Goal: Task Accomplishment & Management: Complete application form

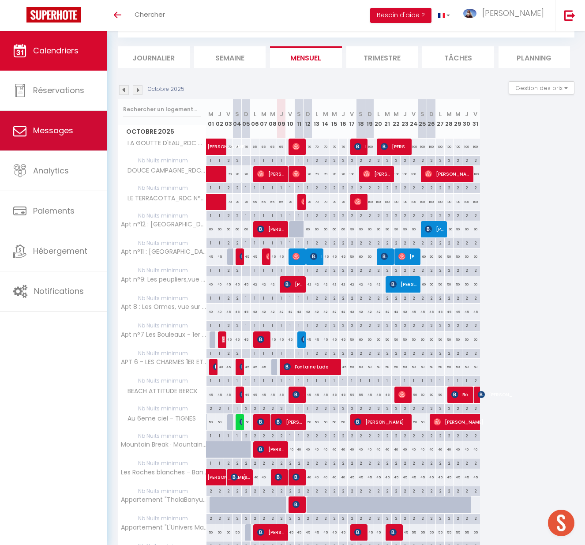
scroll to position [46, 0]
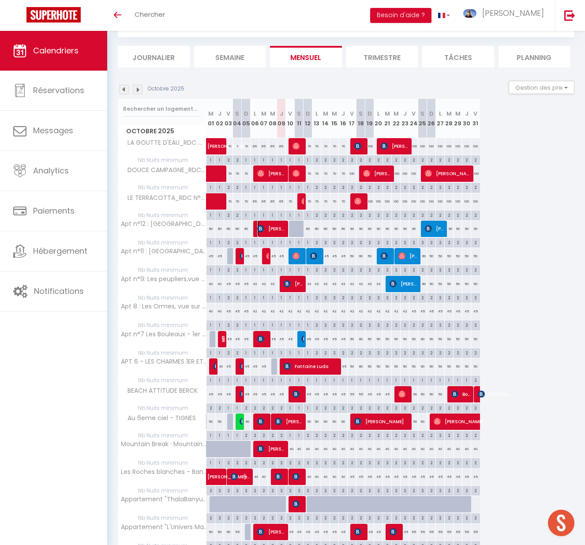
click at [274, 228] on span "[PERSON_NAME]" at bounding box center [272, 228] width 30 height 17
select select "OK"
select select "KO"
select select "0"
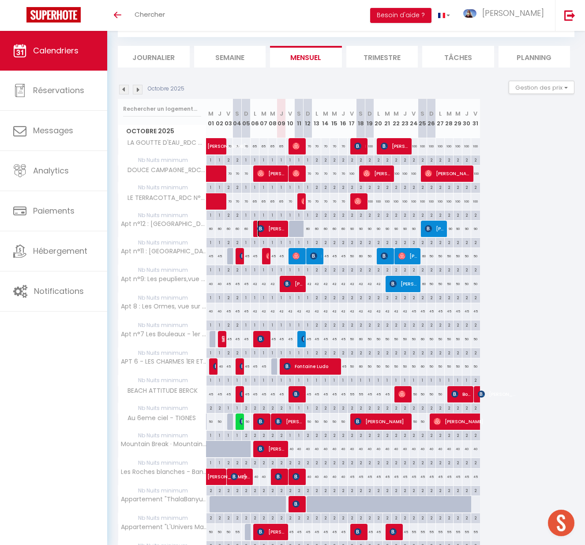
select select "1"
select select
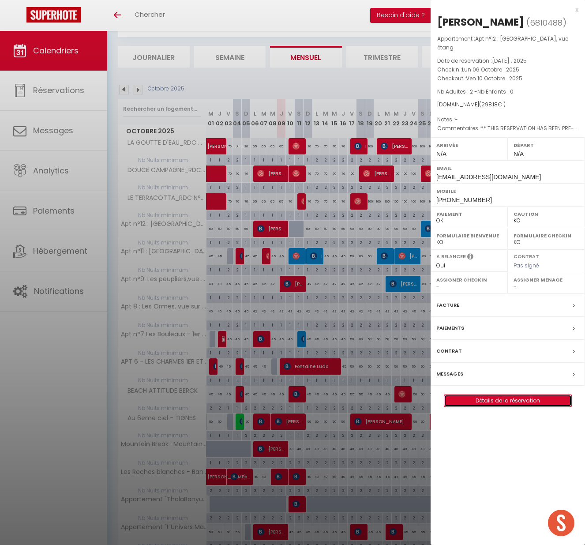
click at [527, 395] on link "Détails de la réservation" at bounding box center [507, 400] width 127 height 11
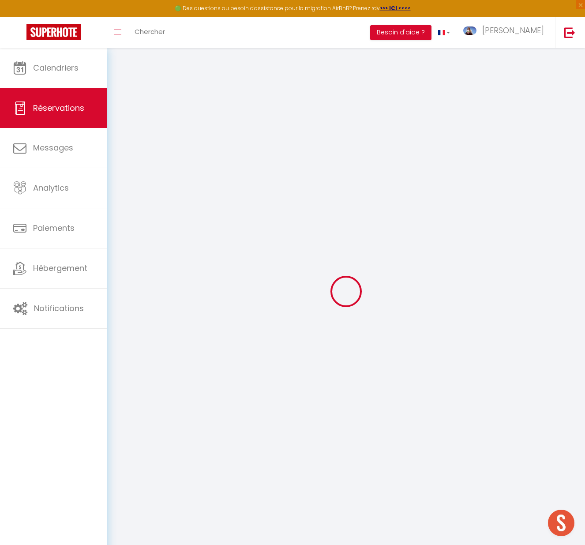
type input "[PERSON_NAME]"
type input "[EMAIL_ADDRESS][DOMAIN_NAME]"
type input "[PHONE_NUMBER]"
select select "FR"
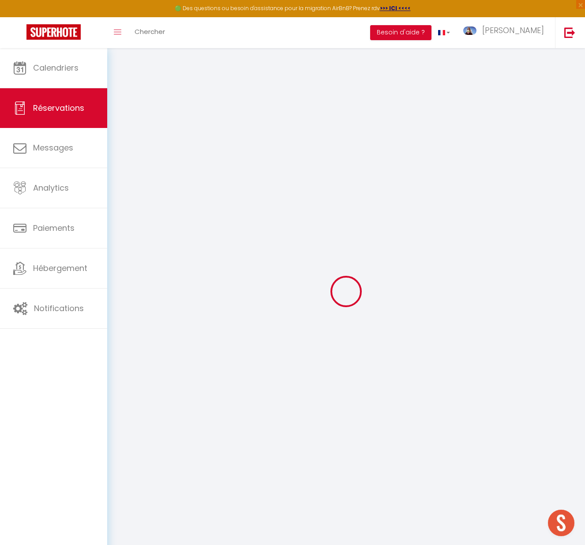
type input "48.71"
type input "4.17"
select select "38776"
select select "1"
select select
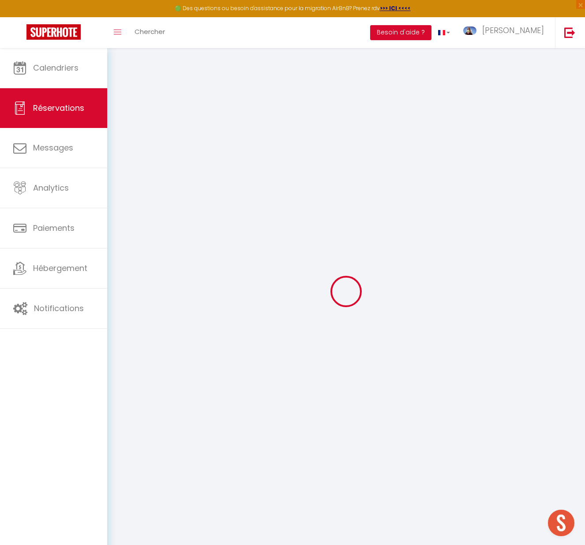
select select
type input "2"
select select "12"
select select "14"
type input "256.52"
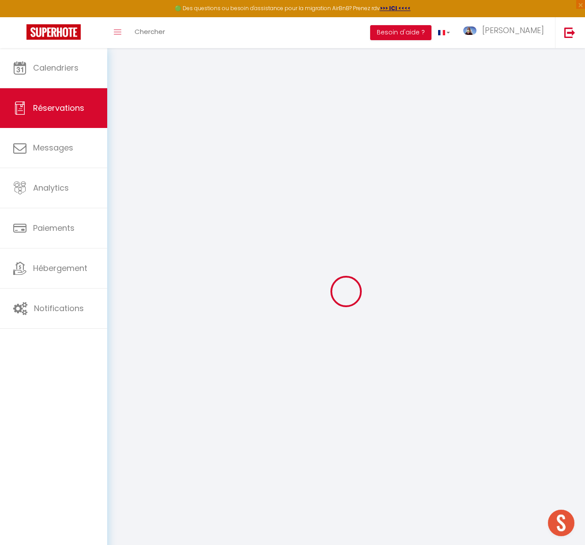
checkbox input "false"
type input "0"
select select "2"
type input "0"
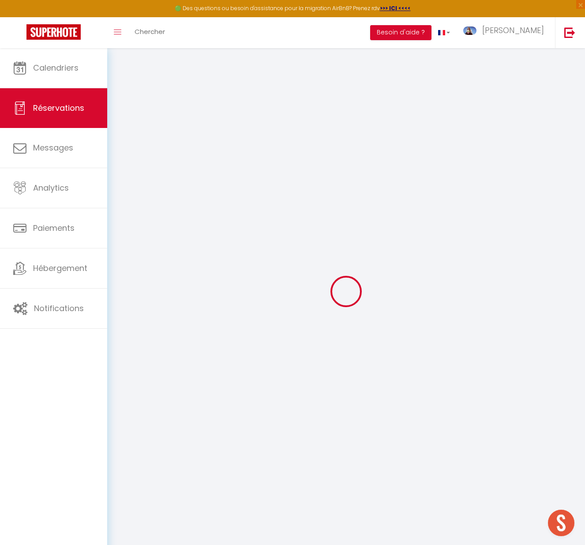
type input "0"
select select
checkbox input "false"
select select
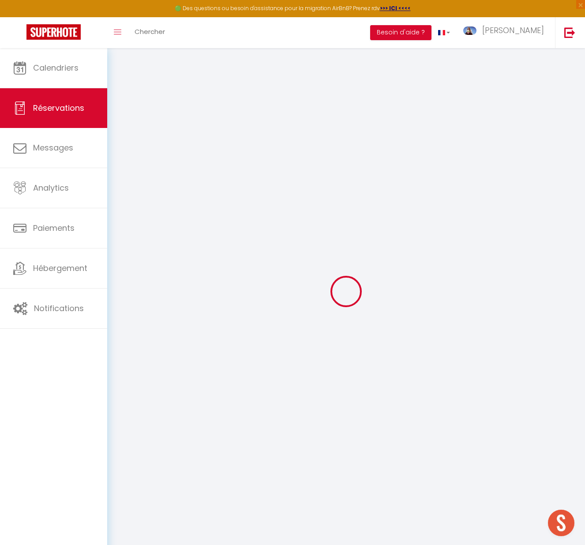
select select
checkbox input "false"
select select
checkbox input "false"
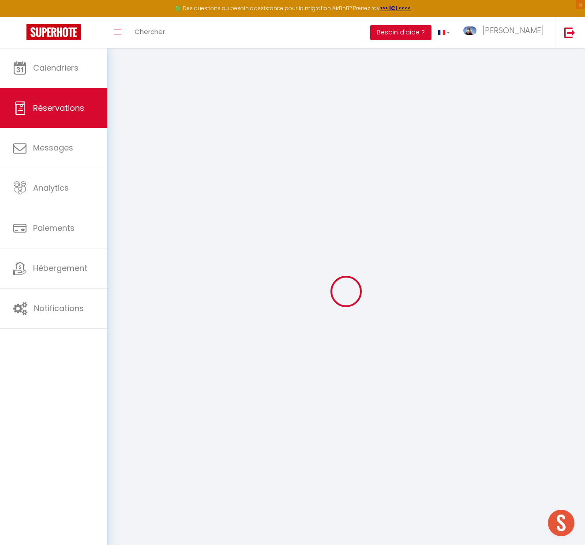
select select
checkbox input "false"
type textarea "** THIS RESERVATION HAS BEEN PRE-PAID ** Reservation has a cancellation grace p…"
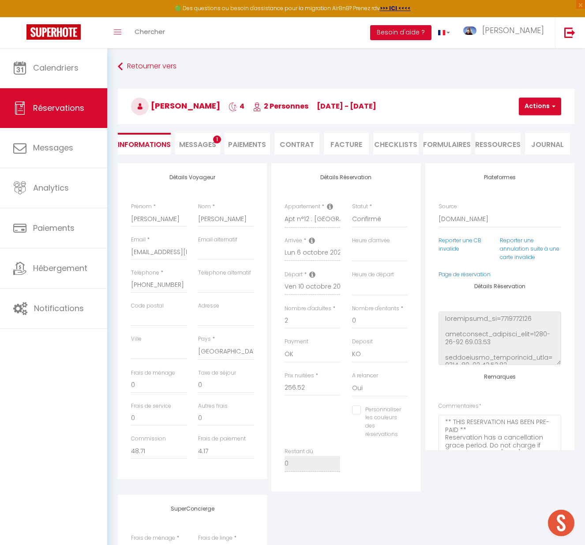
type input "30"
type input "11.66"
select select
checkbox input "false"
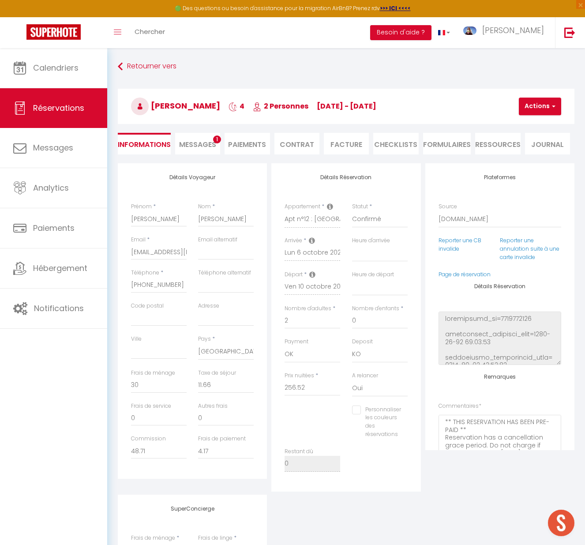
select select
click at [254, 144] on li "Paiements" at bounding box center [246, 144] width 45 height 22
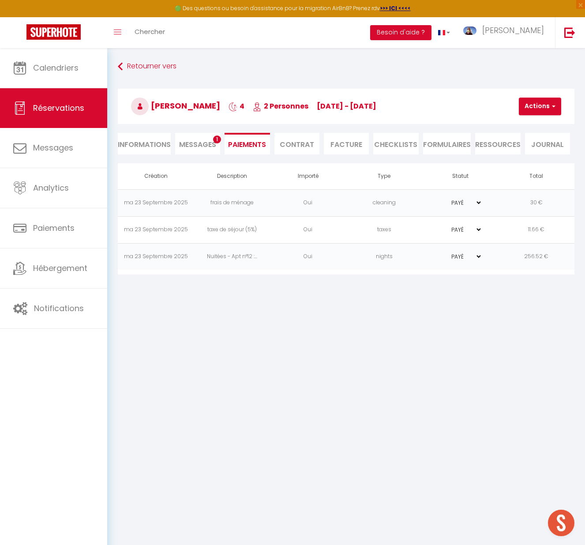
click at [153, 149] on li "Informations" at bounding box center [144, 144] width 53 height 22
select select
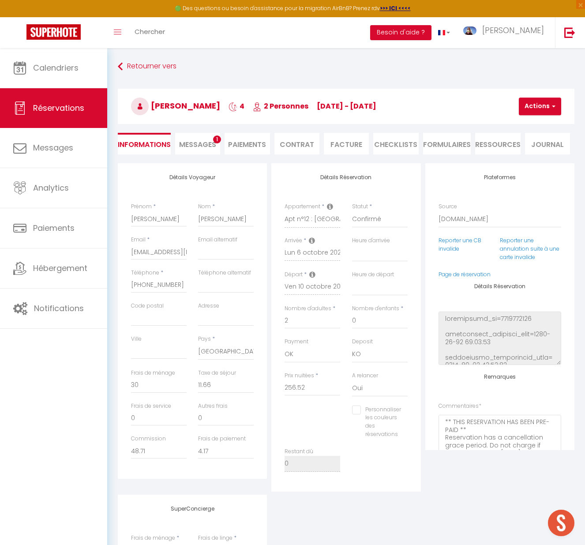
click at [241, 145] on li "Paiements" at bounding box center [246, 144] width 45 height 22
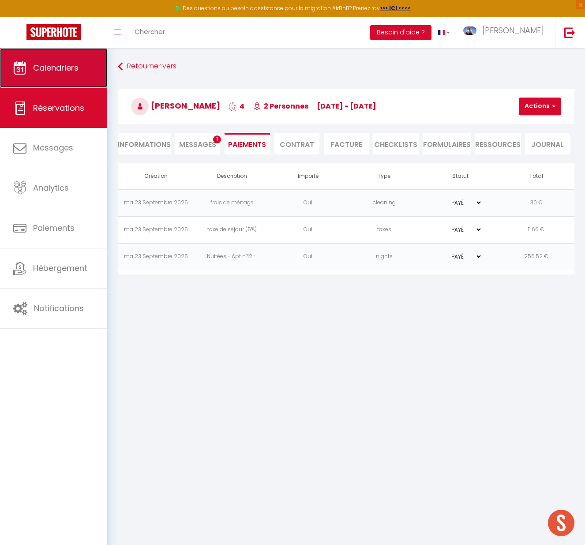
click at [64, 70] on span "Calendriers" at bounding box center [55, 67] width 45 height 11
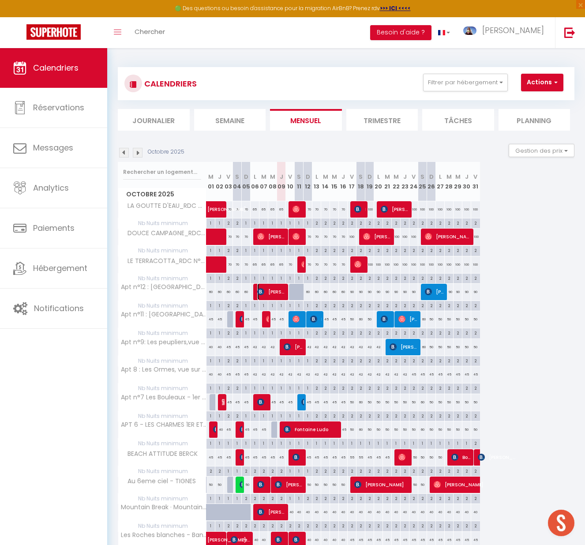
click at [266, 291] on span "[PERSON_NAME]" at bounding box center [272, 291] width 30 height 17
select select "OK"
select select "KO"
select select "0"
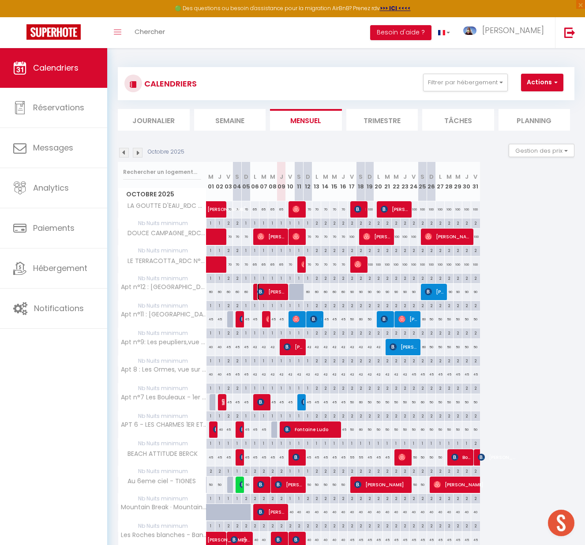
select select "1"
select select
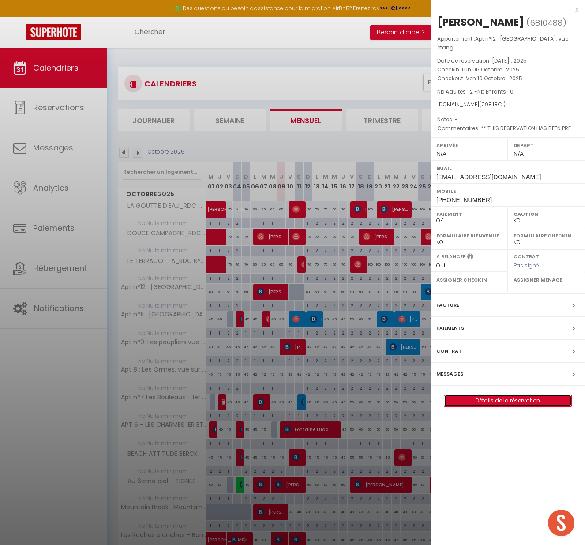
click at [486, 395] on link "Détails de la réservation" at bounding box center [507, 400] width 127 height 11
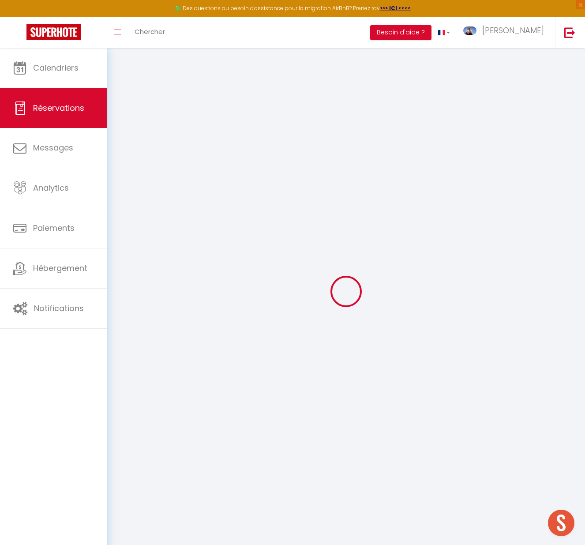
select select
checkbox input "false"
select select
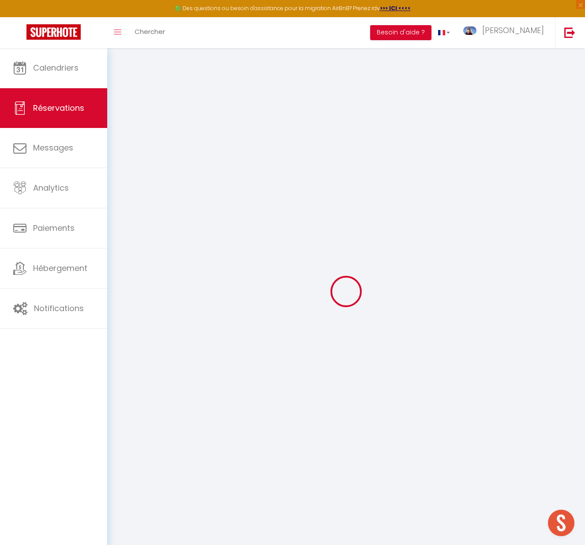
checkbox input "false"
type textarea "** THIS RESERVATION HAS BEEN PRE-PAID ** Reservation has a cancellation grace p…"
type input "30"
type input "11.66"
select select
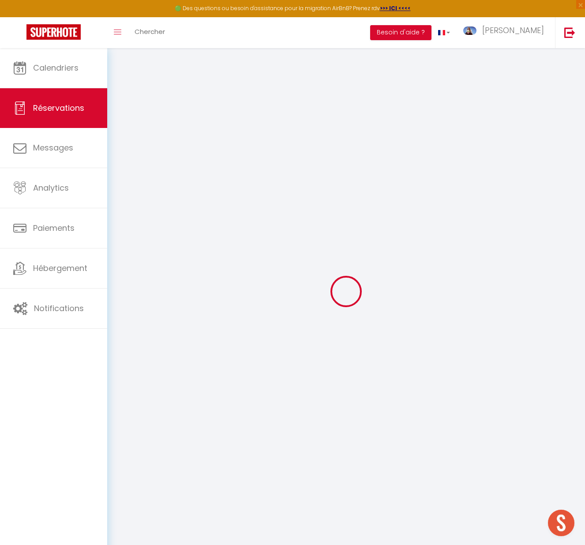
select select
checkbox input "false"
select select
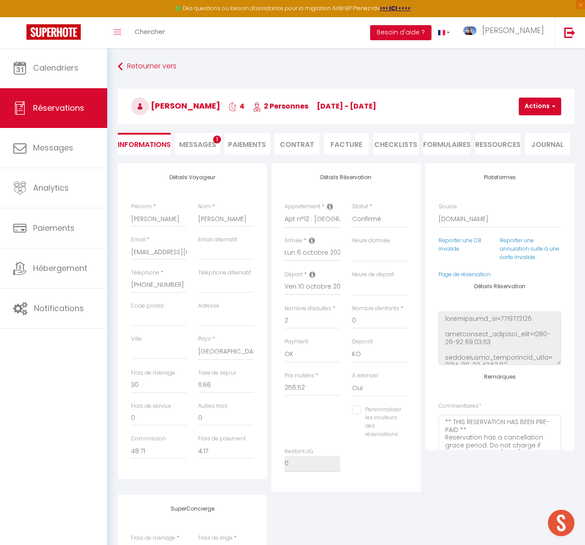
click at [242, 144] on li "Paiements" at bounding box center [246, 144] width 45 height 22
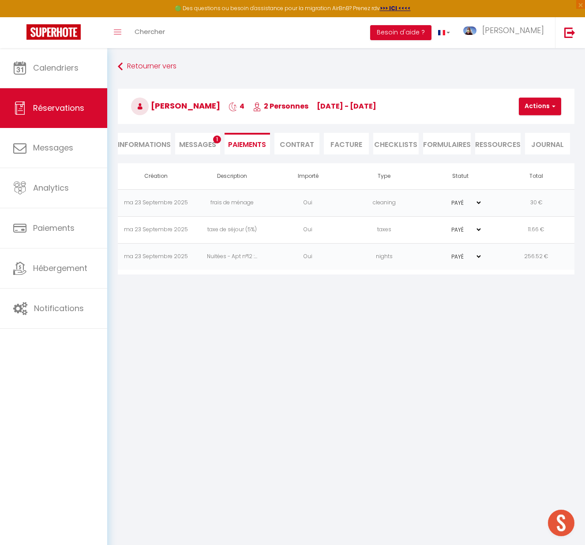
click at [148, 141] on li "Informations" at bounding box center [144, 144] width 53 height 22
select select
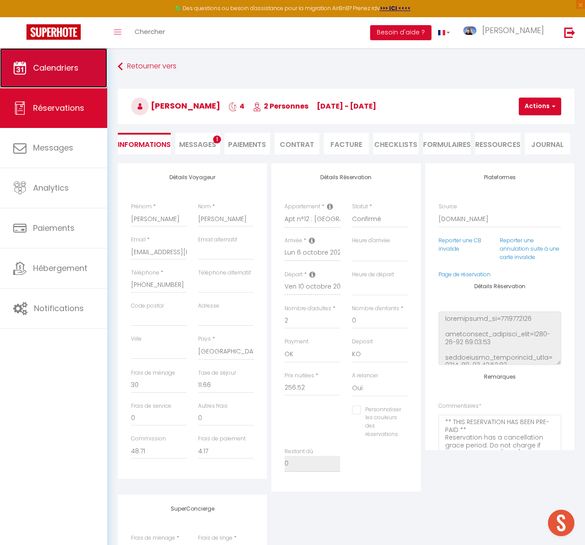
click at [71, 64] on span "Calendriers" at bounding box center [55, 67] width 45 height 11
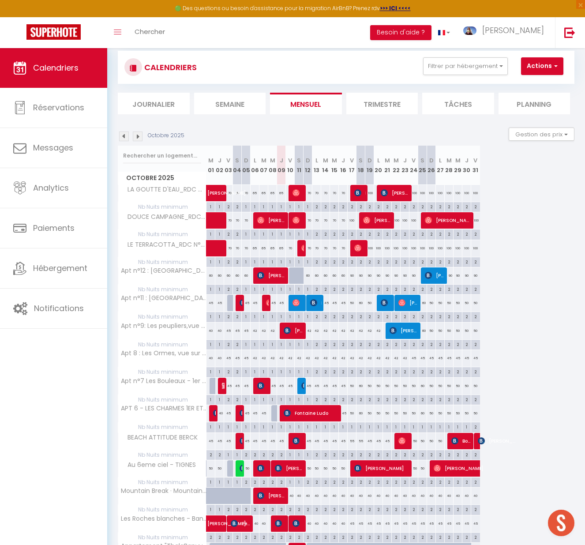
scroll to position [23, 0]
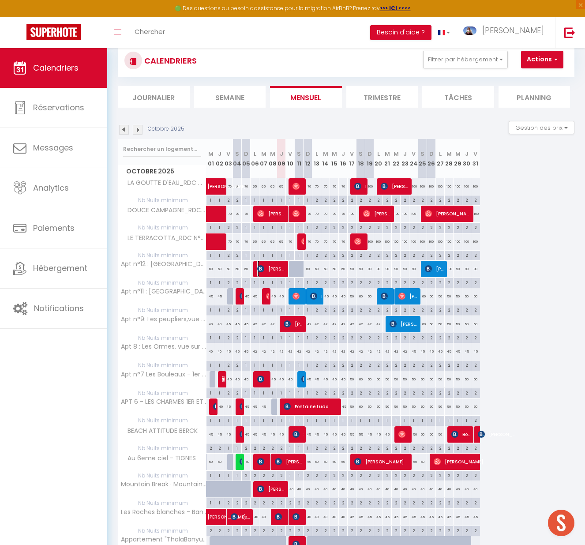
click at [272, 265] on span "[PERSON_NAME]" at bounding box center [272, 268] width 30 height 17
select select "OK"
select select "KO"
select select "0"
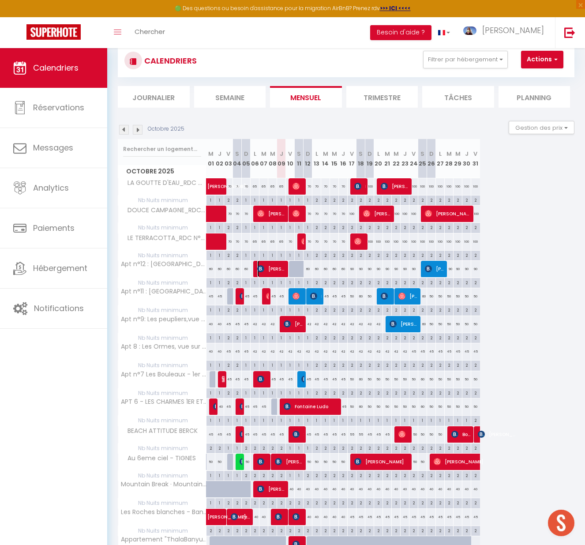
select select "1"
select select
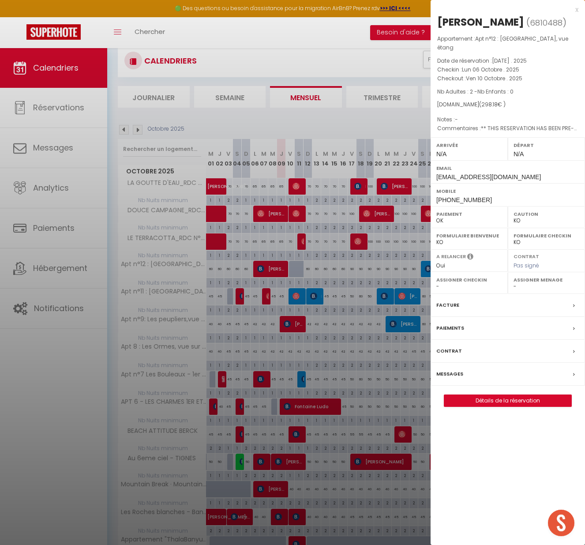
click at [272, 265] on div at bounding box center [292, 272] width 585 height 545
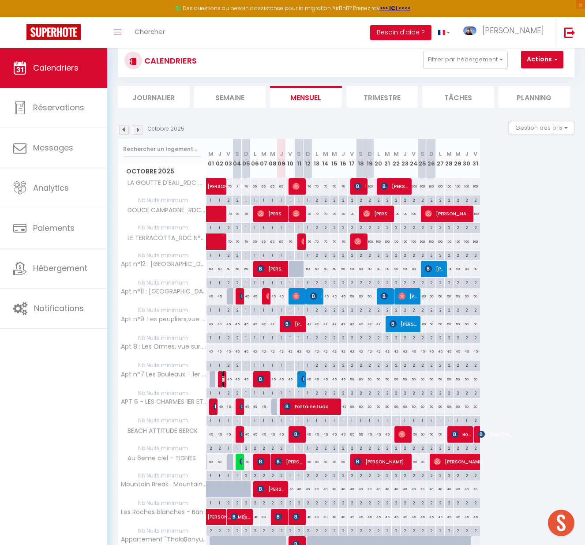
click at [222, 378] on img at bounding box center [225, 378] width 7 height 7
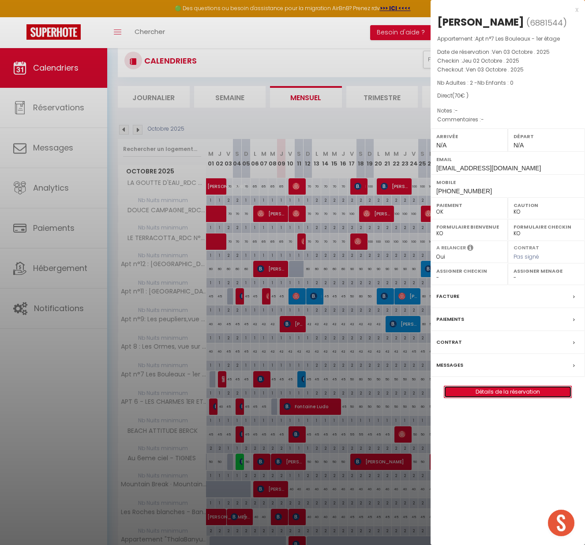
click at [494, 390] on link "Détails de la réservation" at bounding box center [507, 391] width 127 height 11
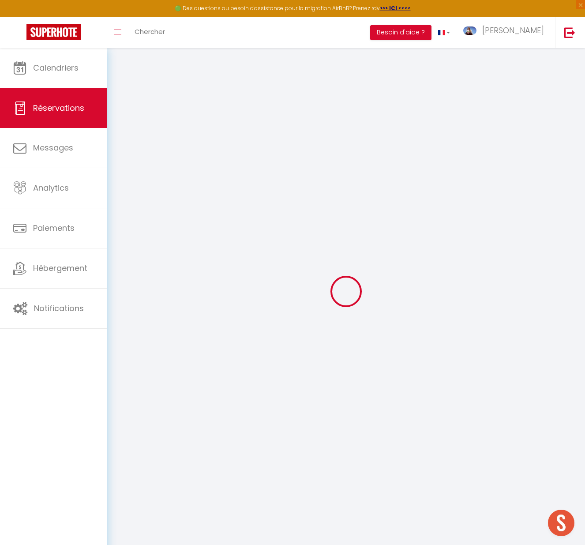
select select
checkbox input "false"
select select
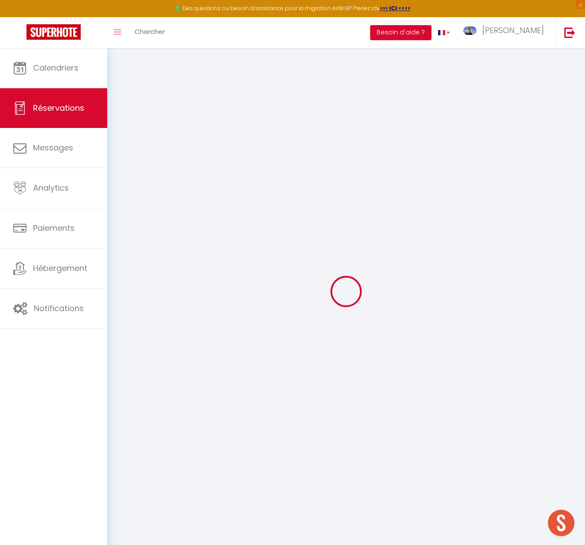
checkbox input "false"
select select
checkbox input "false"
type input "25"
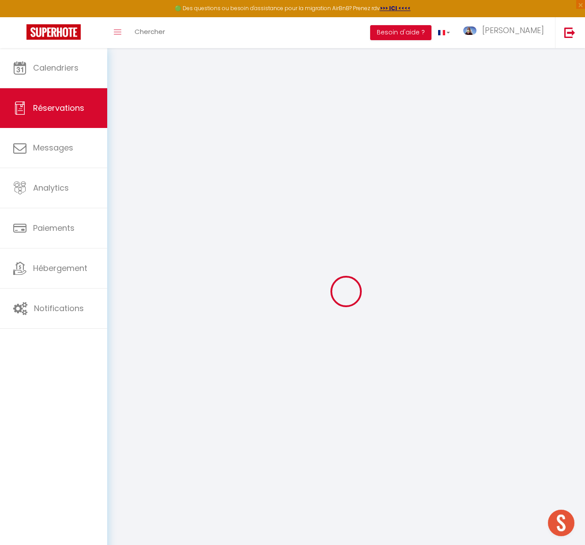
select select
checkbox input "false"
select select
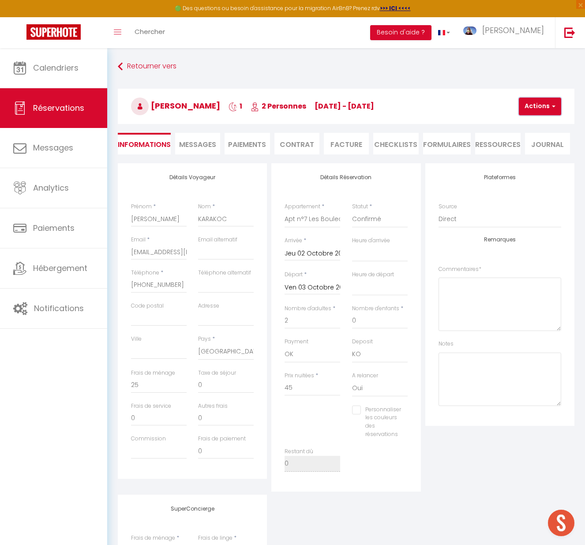
click at [539, 107] on button "Actions" at bounding box center [540, 106] width 42 height 18
click at [532, 135] on link "Dupliquer" at bounding box center [547, 136] width 70 height 11
select select
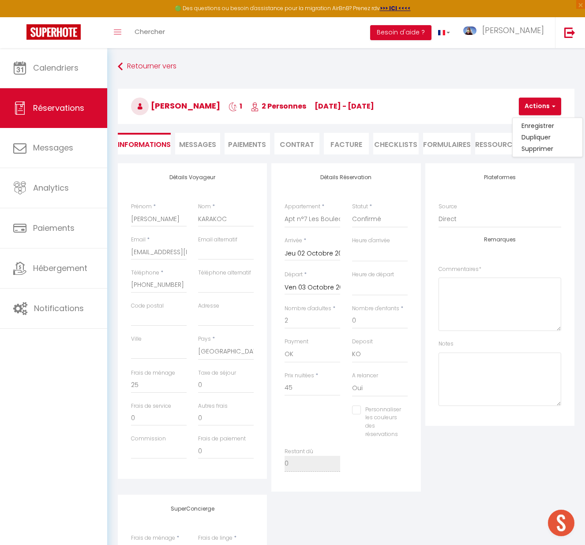
select select
checkbox input "false"
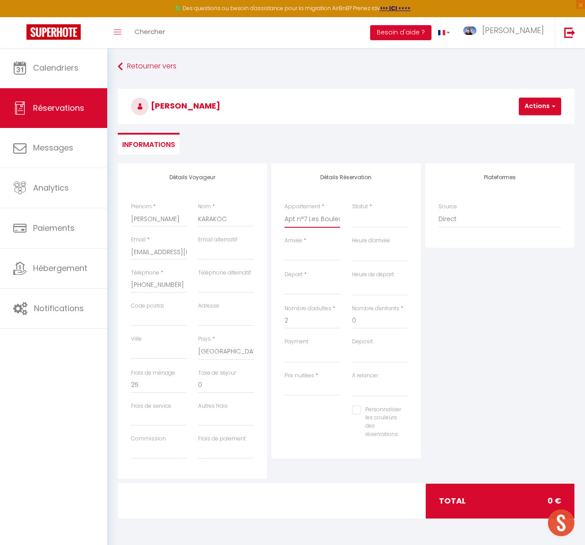
click at [311, 218] on select "LA GOUTTE D'EAU_RDC N° 1 DOUCE CAMPAGNE_RDC N° 2 LE TERRACOTTA_RDC N° 3 Apt n°1…" at bounding box center [312, 219] width 56 height 17
select select "38776"
click at [284, 211] on select "LA GOUTTE D'EAU_RDC N° 1 DOUCE CAMPAGNE_RDC N° 2 LE TERRACOTTA_RDC N° 3 Apt n°1…" at bounding box center [312, 219] width 56 height 17
select select
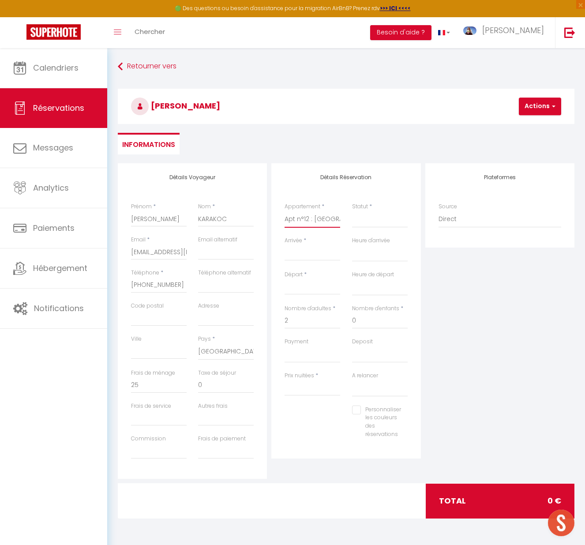
select select
type input "0"
select select
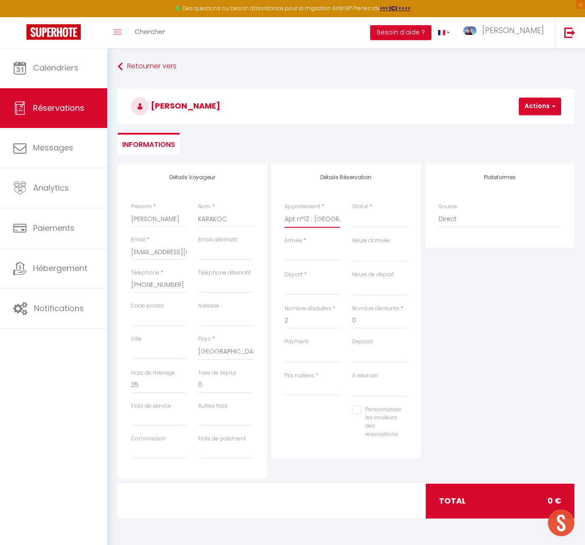
checkbox input "false"
click at [366, 222] on select "Confirmé Non Confirmé [PERSON_NAME] par le voyageur No Show Request" at bounding box center [380, 219] width 56 height 17
click at [377, 217] on select "Confirmé Non Confirmé [PERSON_NAME] par le voyageur No Show Request" at bounding box center [380, 219] width 56 height 17
select select
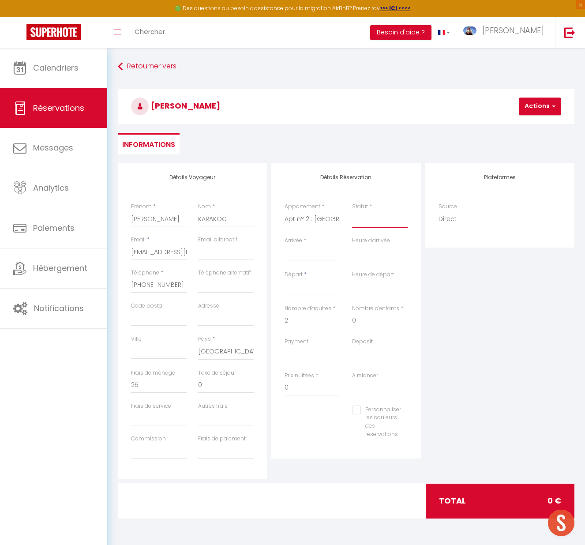
select select
checkbox input "false"
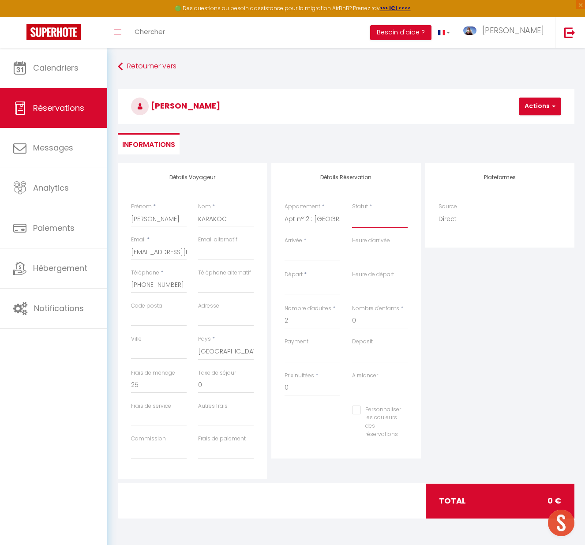
click at [377, 217] on select "Confirmé Non Confirmé [PERSON_NAME] par le voyageur No Show Request" at bounding box center [380, 219] width 56 height 17
select select "2"
click at [352, 211] on select "Confirmé Non Confirmé [PERSON_NAME] par le voyageur No Show Request" at bounding box center [380, 219] width 56 height 17
select select
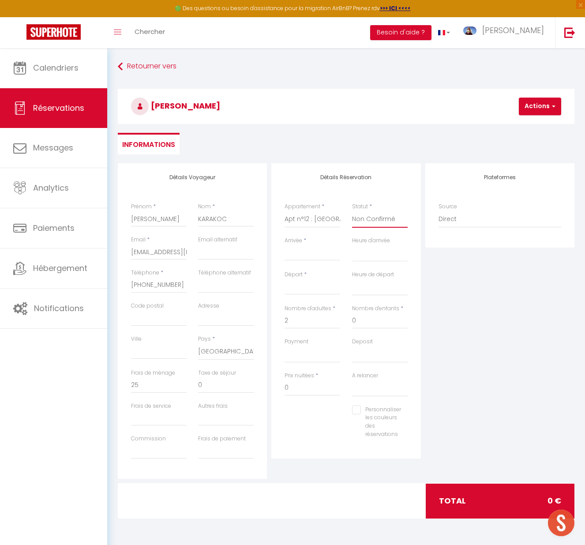
select select
checkbox input "false"
click at [314, 254] on input "Arrivée" at bounding box center [312, 253] width 56 height 11
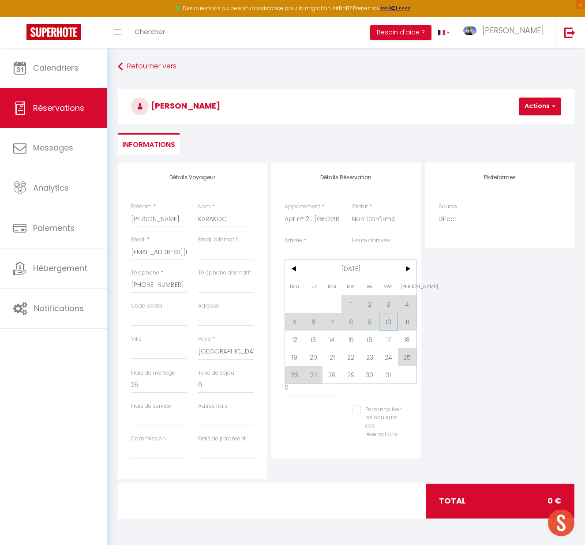
click at [388, 325] on span "10" at bounding box center [388, 322] width 19 height 18
type input "Ven 10 Octobre 2025"
select select
type input "[DATE]"
select select
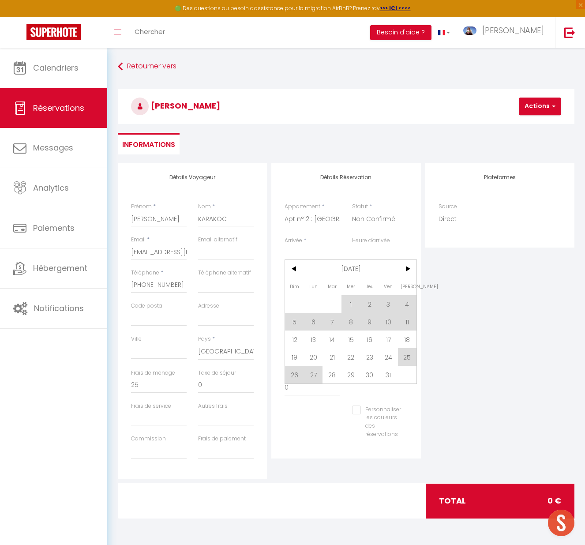
select select
checkbox input "false"
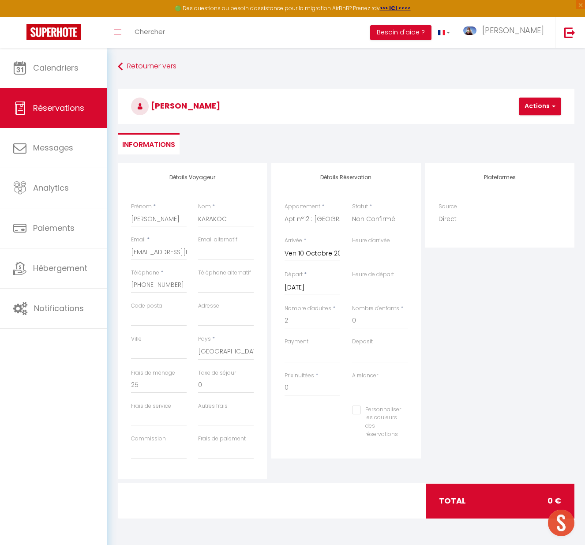
type input "0"
select select
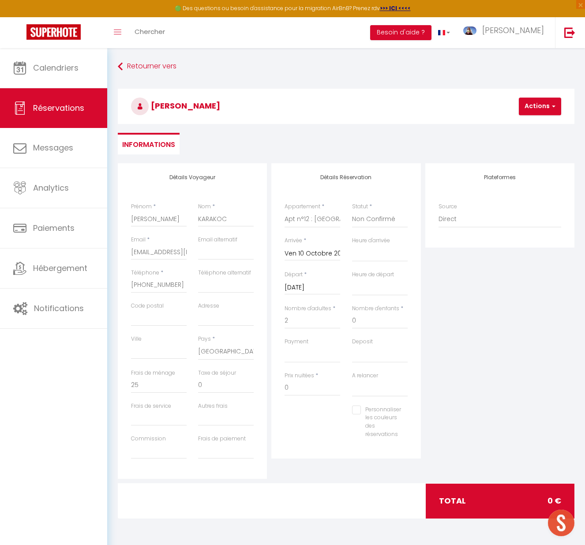
select select
checkbox input "false"
click at [321, 283] on input "[DATE]" at bounding box center [312, 287] width 56 height 11
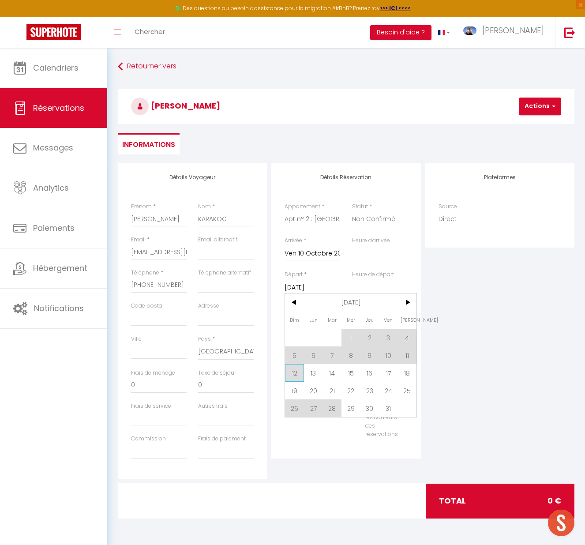
click at [291, 366] on span "12" at bounding box center [294, 373] width 19 height 18
select select
type input "Dim 12 Octobre 2025"
select select
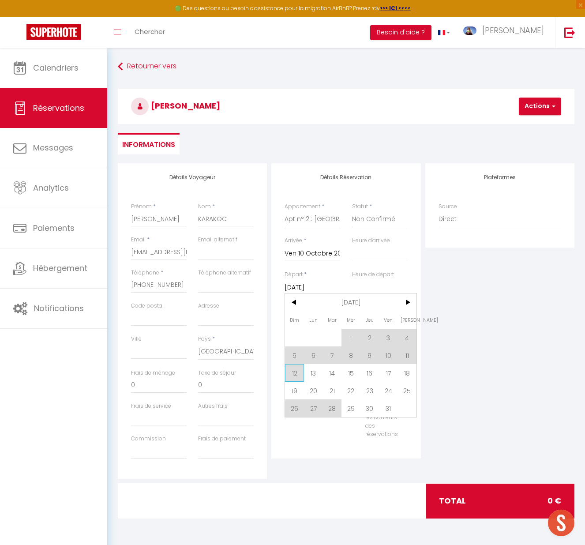
select select
checkbox input "false"
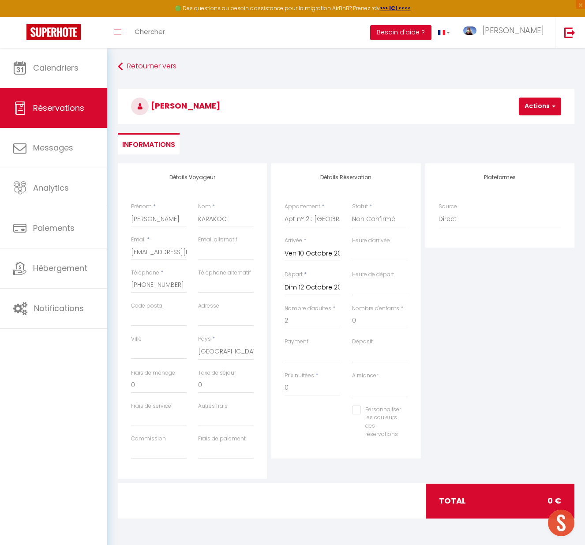
select select
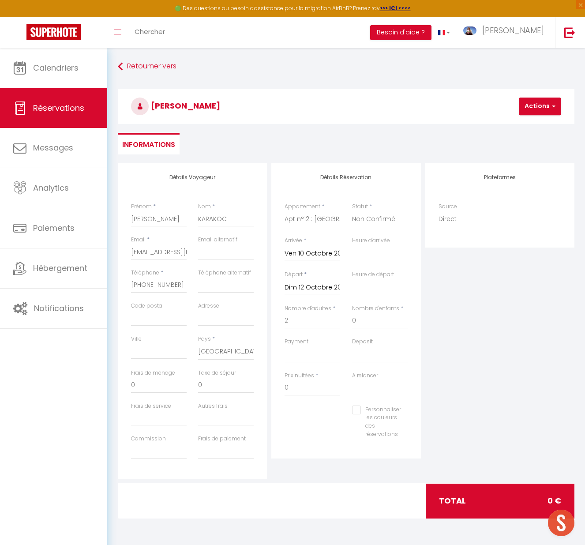
checkbox input "false"
click at [307, 388] on input "0" at bounding box center [312, 388] width 56 height 16
type input "120"
click at [167, 388] on input "0" at bounding box center [159, 385] width 56 height 16
select select
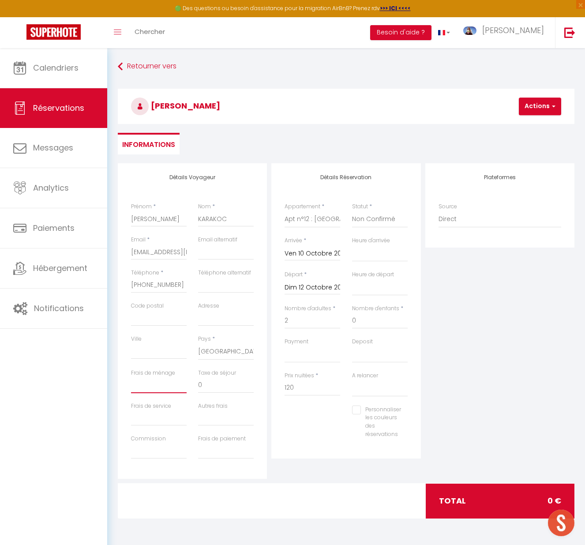
select select
checkbox input "false"
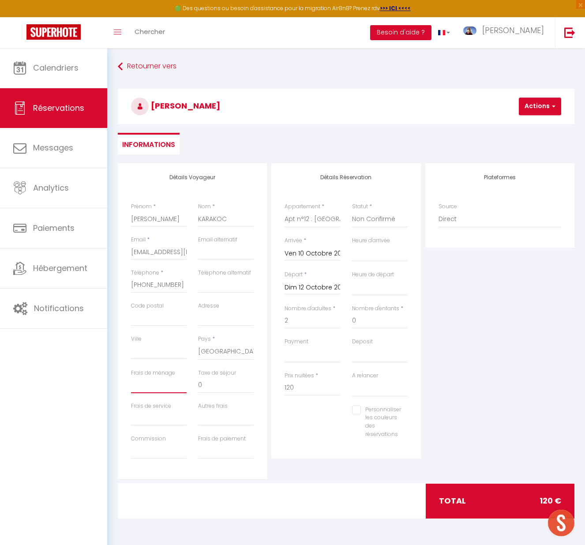
type input "3"
select select
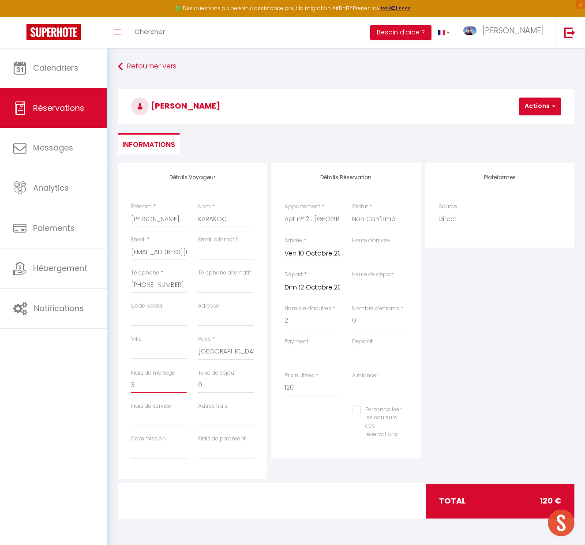
select select
checkbox input "false"
type input "35"
select select
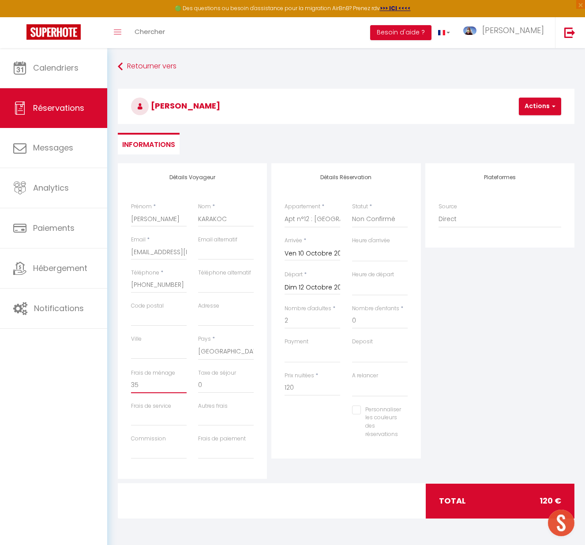
select select
checkbox input "false"
type input "35"
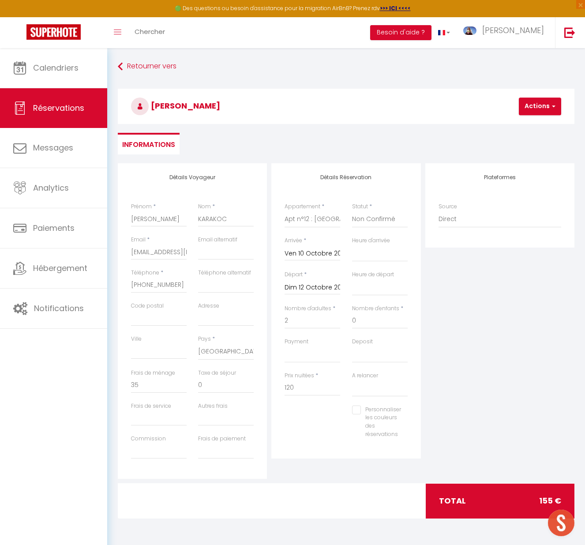
click at [490, 384] on div "Plateformes Source Direct [DOMAIN_NAME] [DOMAIN_NAME] Chalet montagne Expedia G…" at bounding box center [499, 320] width 153 height 315
click at [540, 106] on button "Actions" at bounding box center [540, 106] width 42 height 18
click at [535, 125] on link "Enregistrer" at bounding box center [547, 125] width 70 height 11
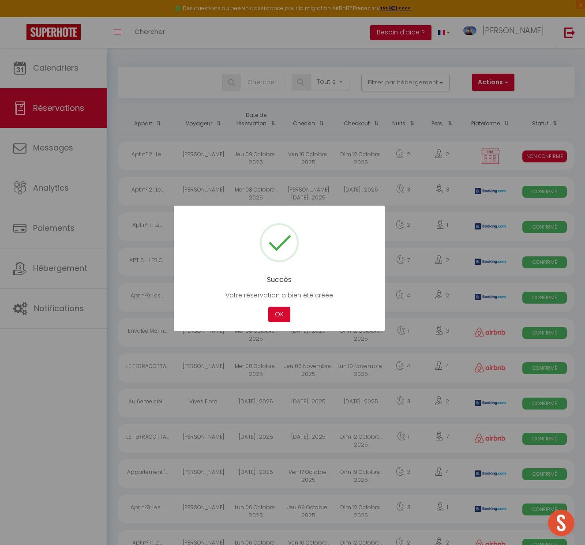
click at [279, 325] on div "Succès Votre réservation a bien été créée Not valid Cancel OK" at bounding box center [279, 268] width 211 height 125
click at [279, 311] on button "OK" at bounding box center [279, 314] width 22 height 15
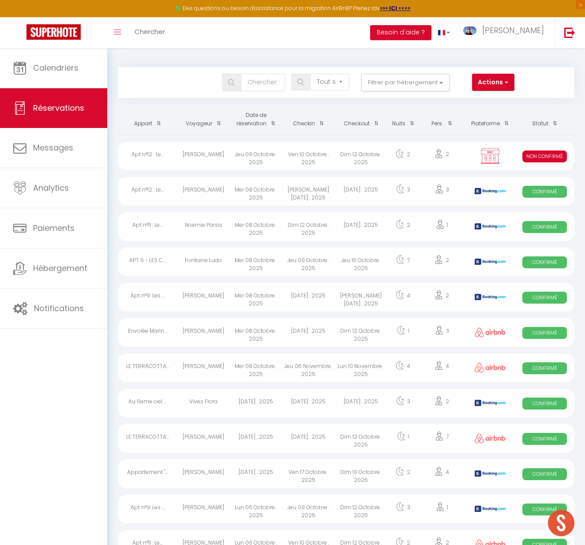
click at [221, 157] on div "[PERSON_NAME]" at bounding box center [203, 156] width 52 height 29
select select "KO"
select select "0"
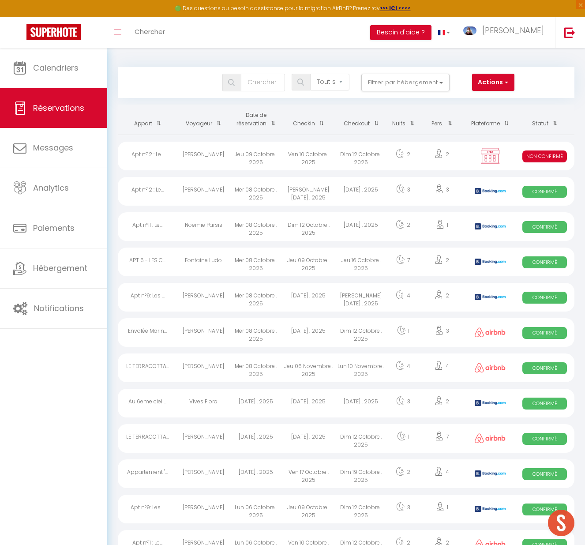
select select "1"
select select
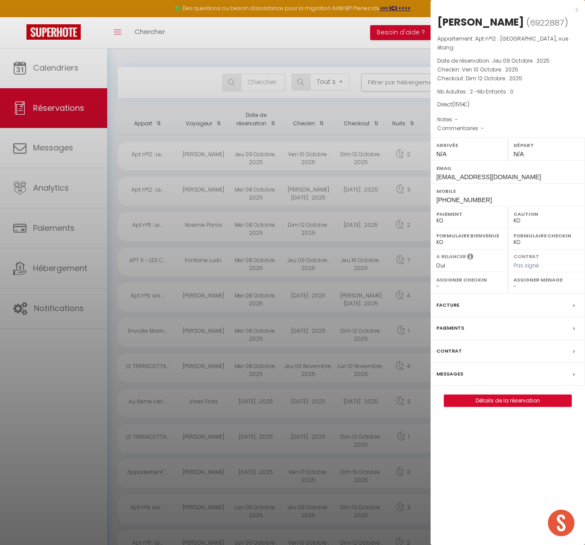
click at [221, 157] on div at bounding box center [292, 272] width 585 height 545
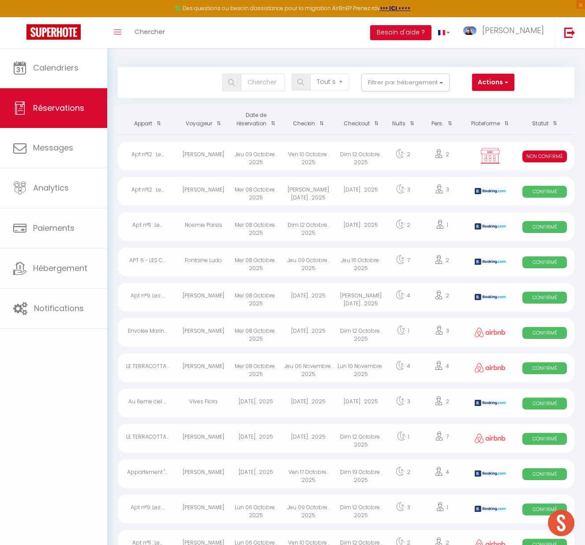
click at [221, 157] on div "[PERSON_NAME]" at bounding box center [203, 156] width 52 height 29
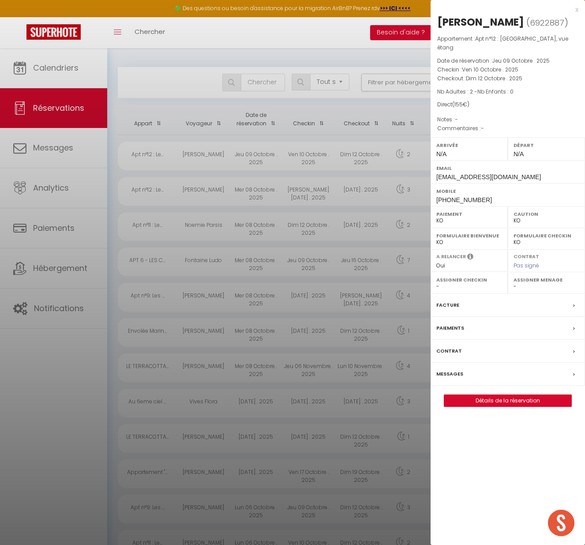
click at [448, 217] on select "OK KO" at bounding box center [469, 221] width 66 height 8
select select "OK"
click at [436, 217] on select "OK KO" at bounding box center [469, 221] width 66 height 8
click at [505, 426] on div "x [PERSON_NAME] ( 6922887 ) Appartement : Apt n°12 : [GEOGRAPHIC_DATA], vue éta…" at bounding box center [507, 272] width 154 height 545
click at [575, 9] on div "x" at bounding box center [504, 9] width 148 height 11
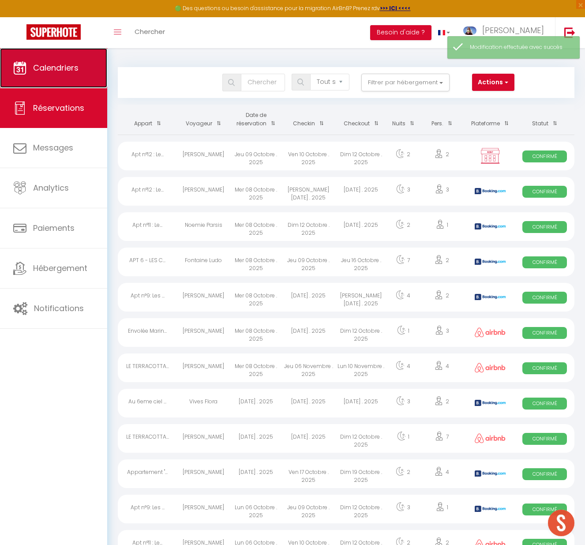
click at [76, 59] on link "Calendriers" at bounding box center [53, 68] width 107 height 40
